Goal: Book appointment/travel/reservation

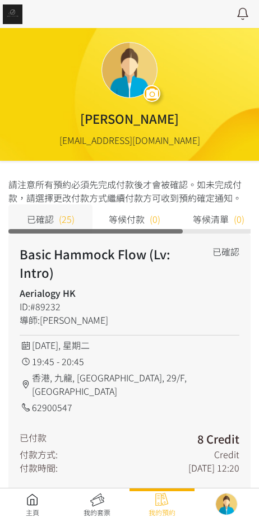
click at [26, 508] on link at bounding box center [32, 505] width 65 height 25
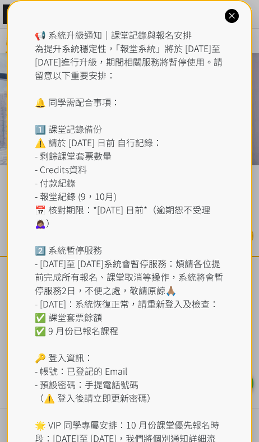
click at [117, 44] on div "📢 系統升級通知｜課堂記錄與報名安排 為提升系統穩定性，「報堂系統」將於 2025 年 9 月 1 日至 2 日進行升級，期間相關服務將暫停使用。請留意以下重…" at bounding box center [130, 256] width 190 height 457
click at [238, 10] on div "📢 系統升級通知｜課堂記錄與報名安排 為提升系統穩定性，「報堂系統」將於 2025 年 9 月 1 日至 2 日進行升級，期間相關服務將暫停使用。請留意以下重…" at bounding box center [130, 263] width 246 height 527
click at [235, 21] on div at bounding box center [232, 16] width 14 height 14
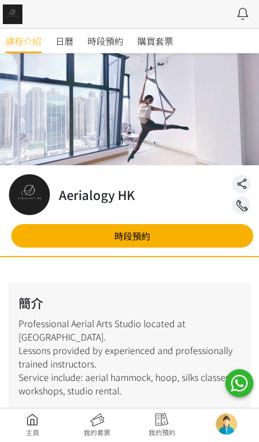
click at [108, 43] on span "時段預約" at bounding box center [105, 40] width 36 height 13
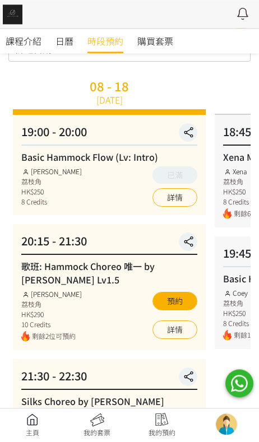
scroll to position [62, 0]
click at [15, 39] on span "課程介紹" at bounding box center [24, 40] width 36 height 13
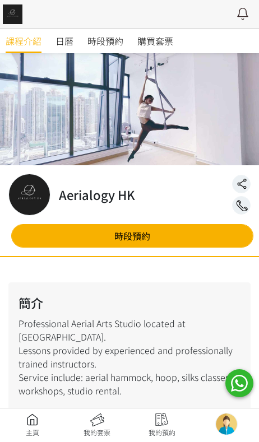
scroll to position [740, 0]
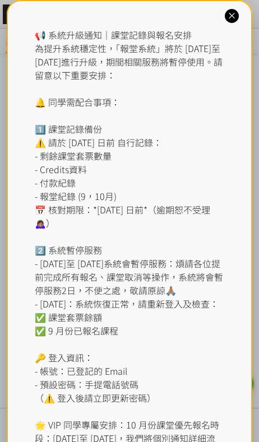
click at [226, 17] on icon at bounding box center [231, 16] width 11 height 11
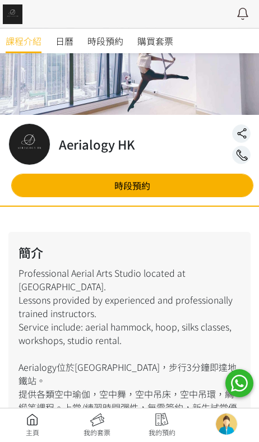
scroll to position [0, 0]
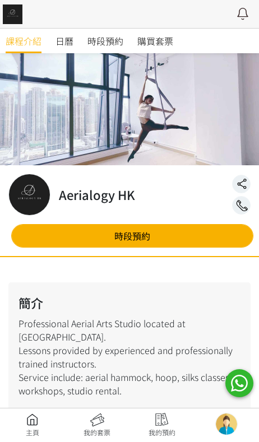
click at [106, 36] on span "時段預約" at bounding box center [105, 40] width 36 height 13
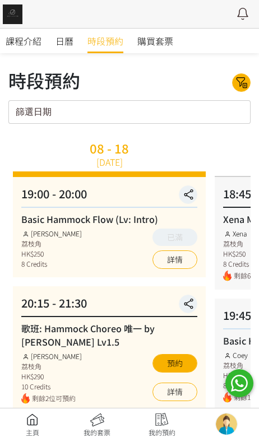
click at [147, 38] on span "購買套票" at bounding box center [155, 40] width 36 height 13
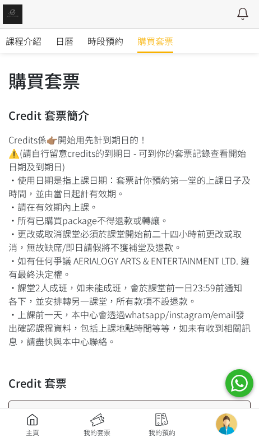
click at [104, 38] on span "時段預約" at bounding box center [105, 40] width 36 height 13
